Goal: Task Accomplishment & Management: Use online tool/utility

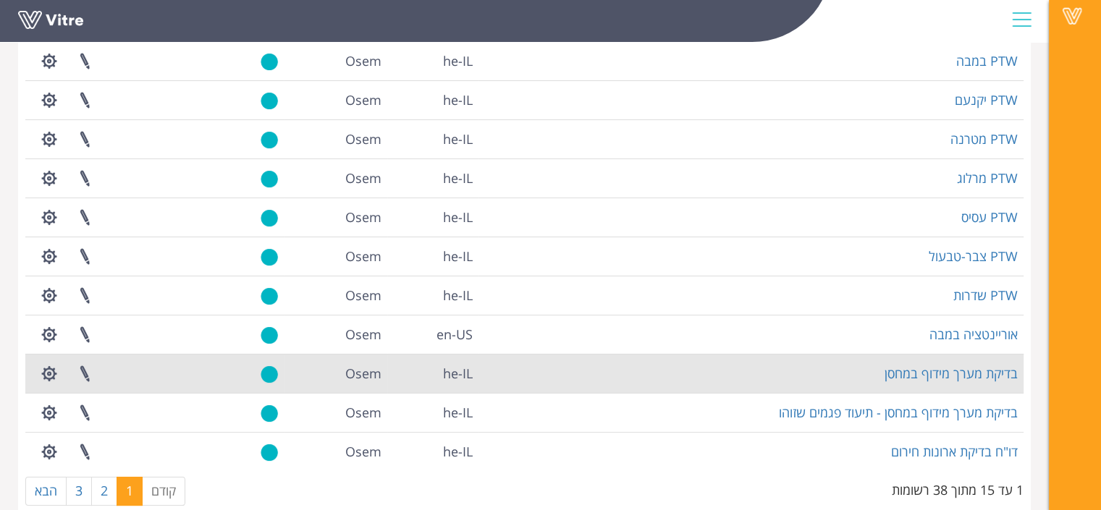
scroll to position [323, 0]
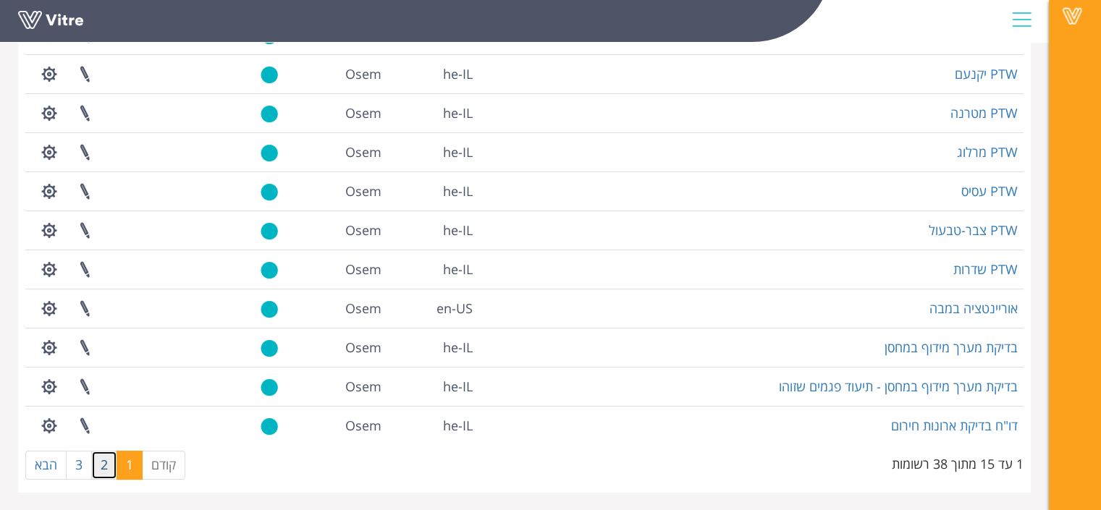
click at [105, 460] on link "2" at bounding box center [104, 465] width 26 height 29
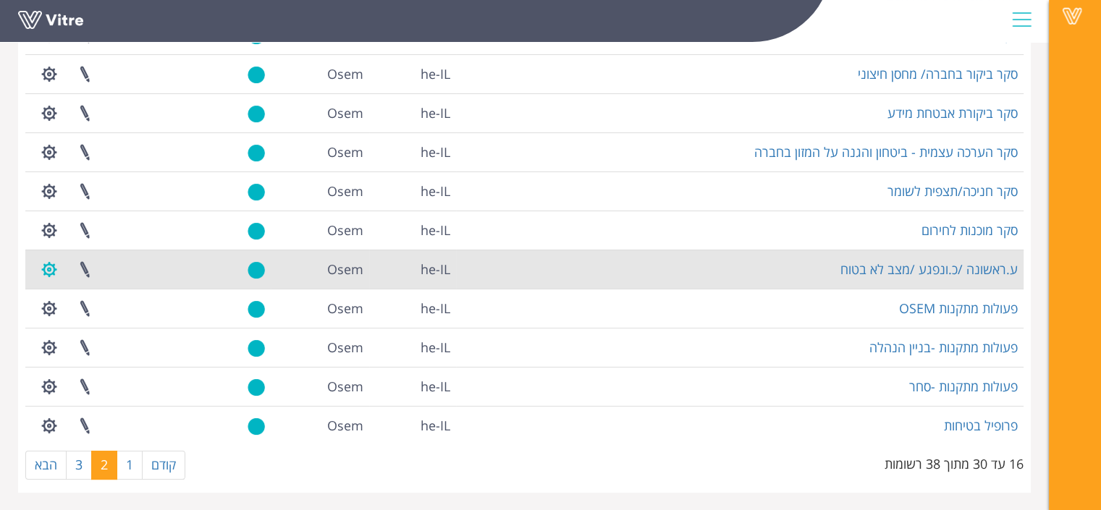
click at [43, 274] on button "button" at bounding box center [49, 270] width 36 height 38
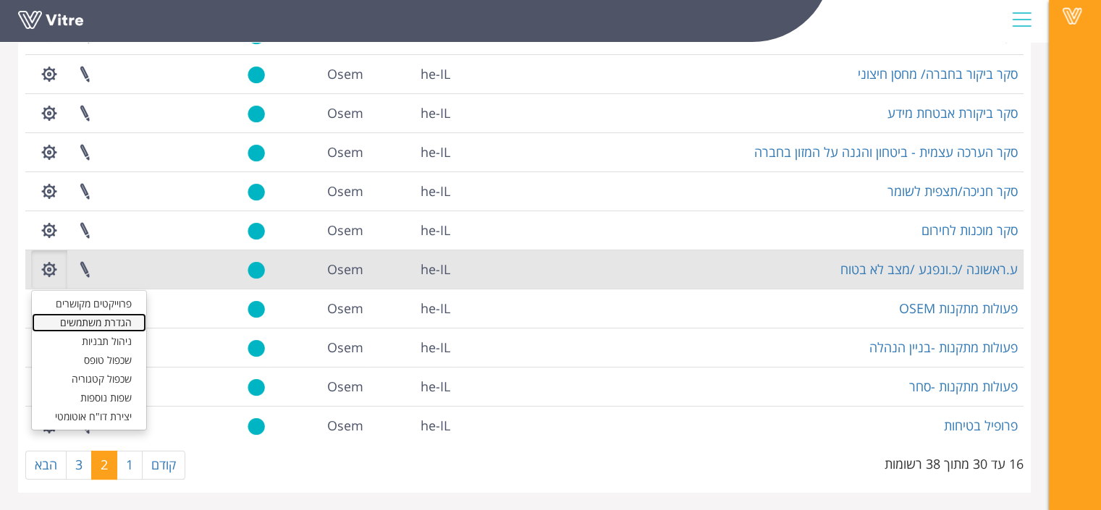
click at [112, 319] on link "הגדרת משתמשים" at bounding box center [89, 323] width 114 height 19
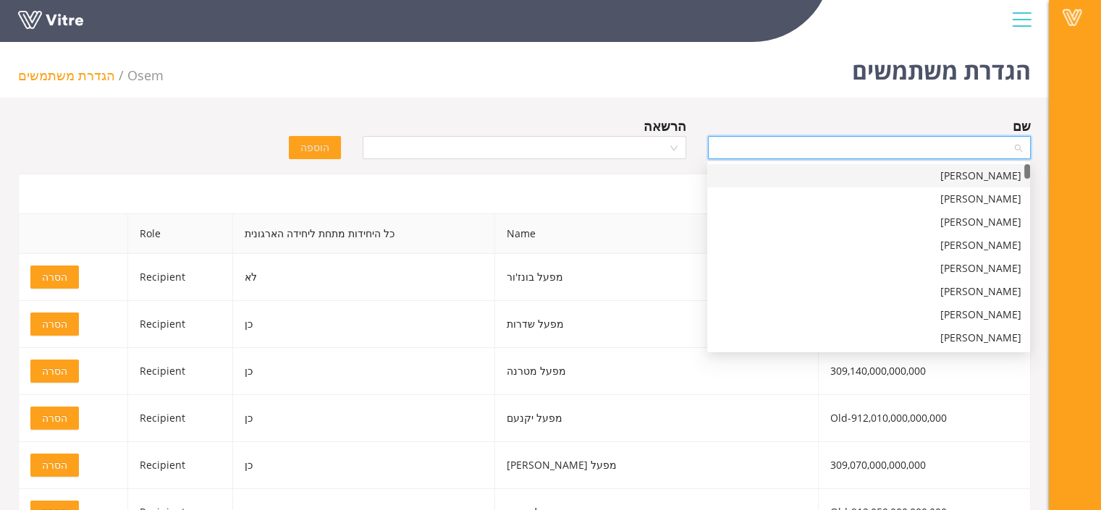
click at [796, 154] on input "search" at bounding box center [864, 148] width 295 height 22
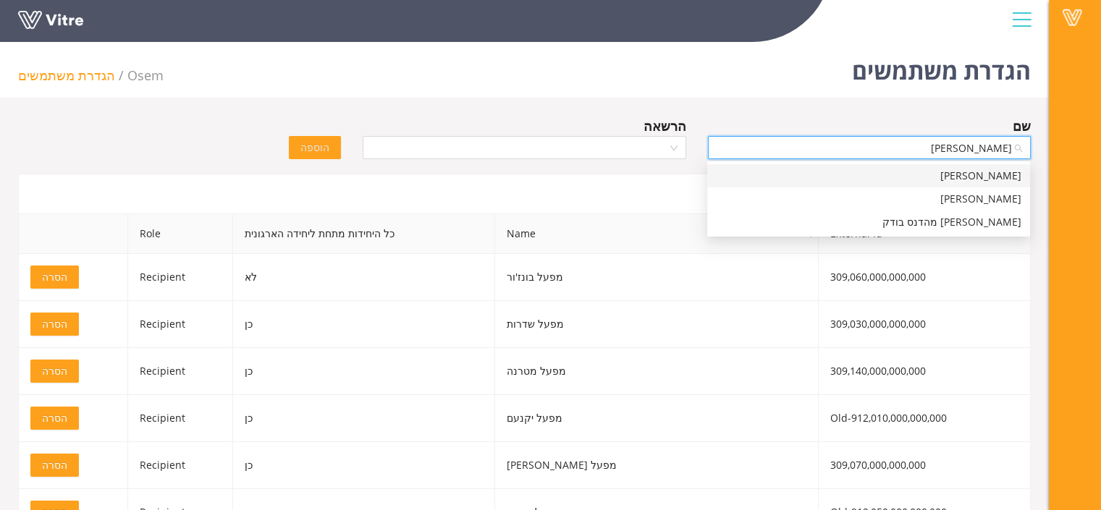
type input "[PERSON_NAME]"
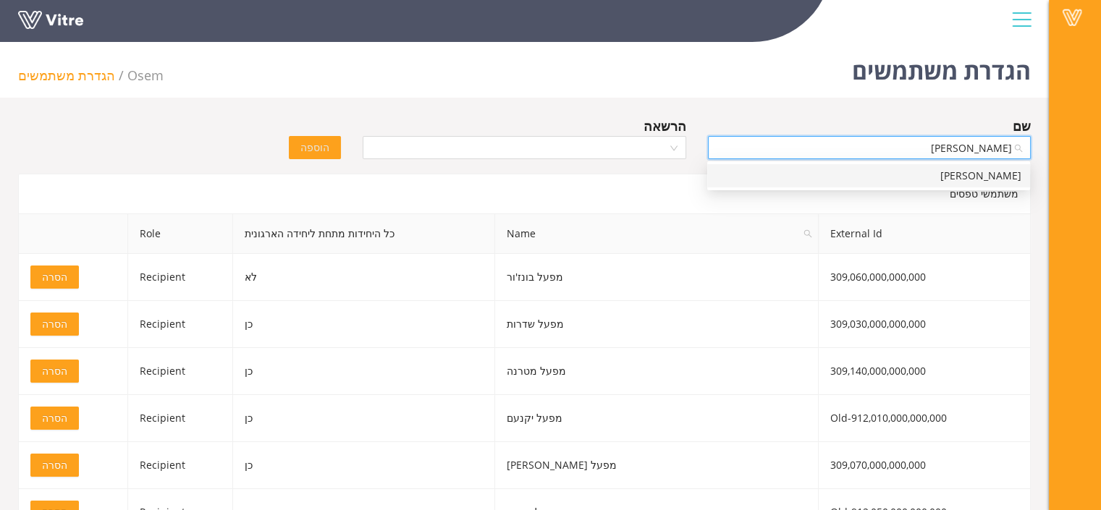
click at [786, 177] on div "[PERSON_NAME]" at bounding box center [869, 176] width 306 height 16
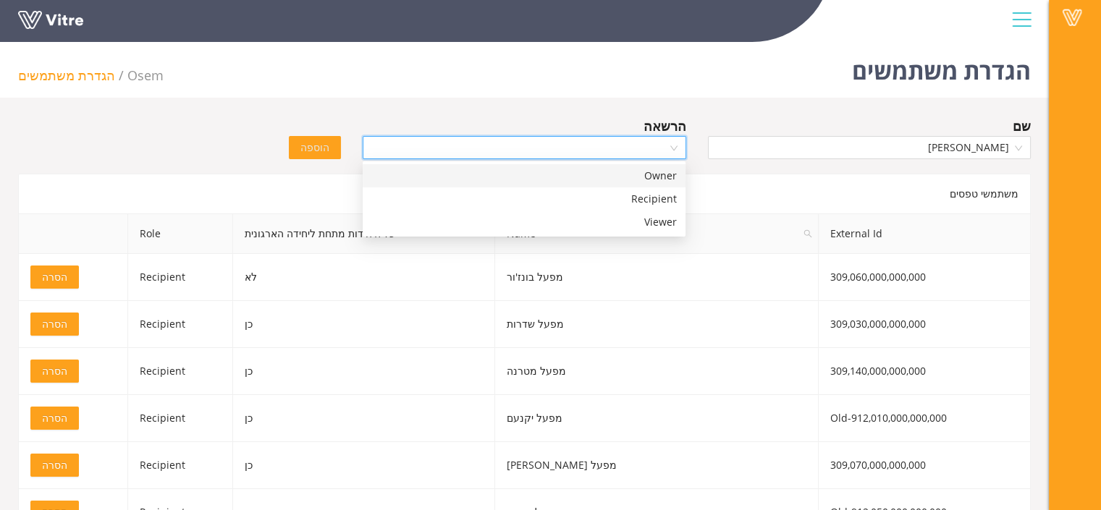
click at [530, 137] on input "search" at bounding box center [518, 148] width 295 height 22
click at [563, 209] on div "Recipient" at bounding box center [524, 199] width 323 height 23
click at [323, 140] on span "הוספה" at bounding box center [314, 148] width 29 height 16
